Goal: Entertainment & Leisure: Consume media (video, audio)

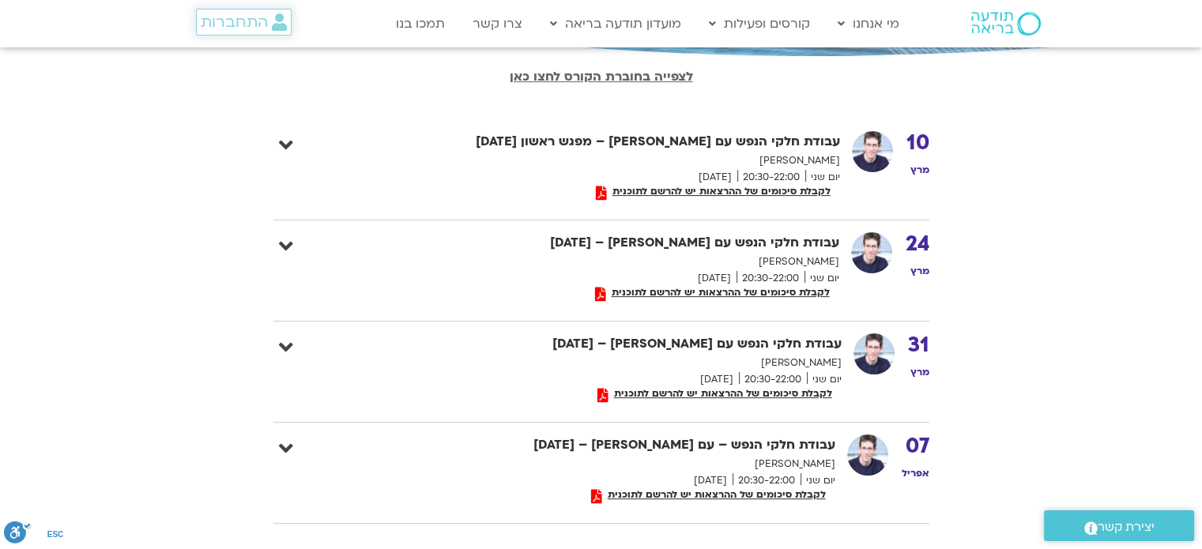
click at [233, 15] on span "התחברות" at bounding box center [234, 21] width 67 height 17
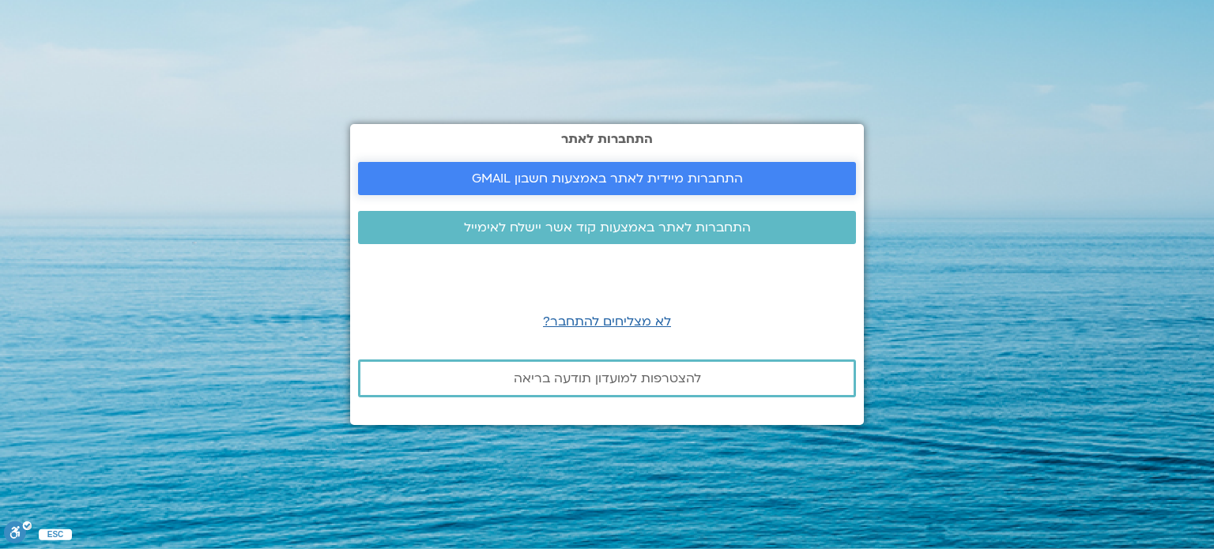
click at [571, 186] on span "התחברות מיידית לאתר באמצעות חשבון GMAIL" at bounding box center [607, 178] width 271 height 14
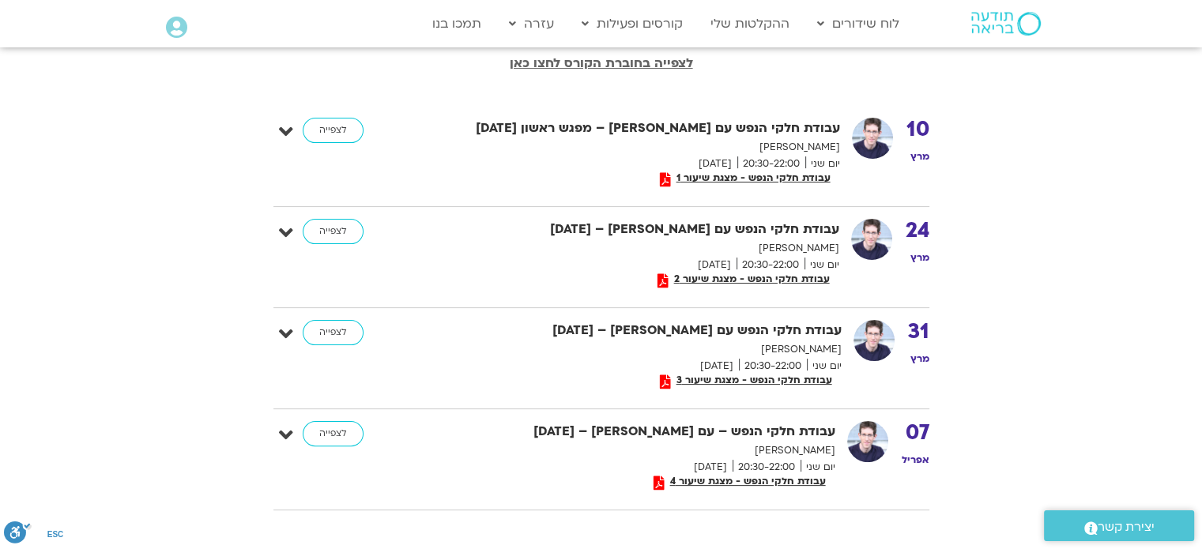
scroll to position [335, 0]
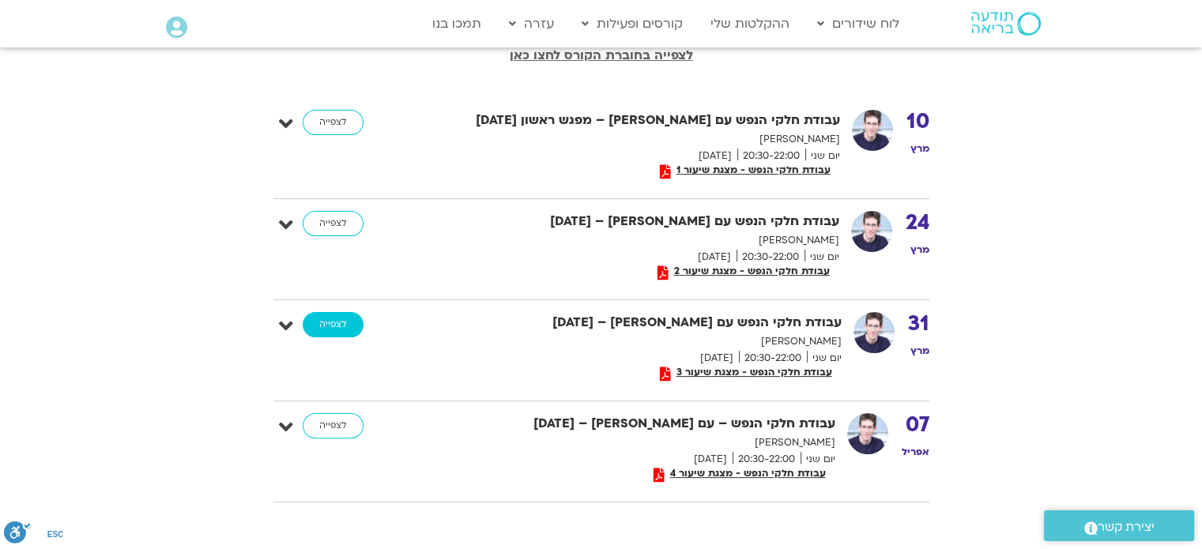
click at [335, 317] on link "לצפייה" at bounding box center [333, 324] width 61 height 25
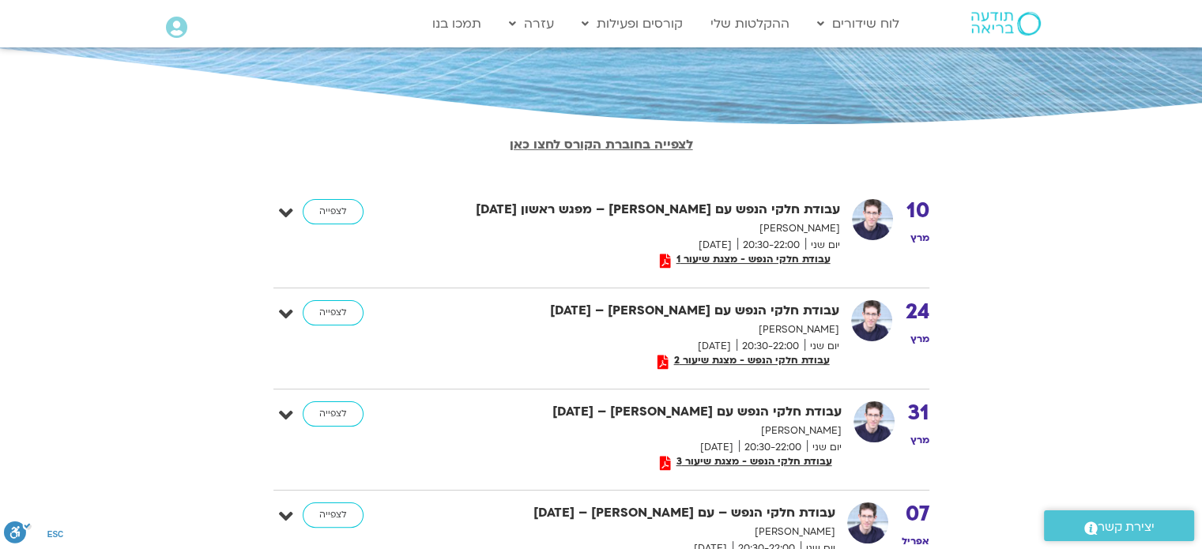
scroll to position [319, 0]
